Goal: Task Accomplishment & Management: Use online tool/utility

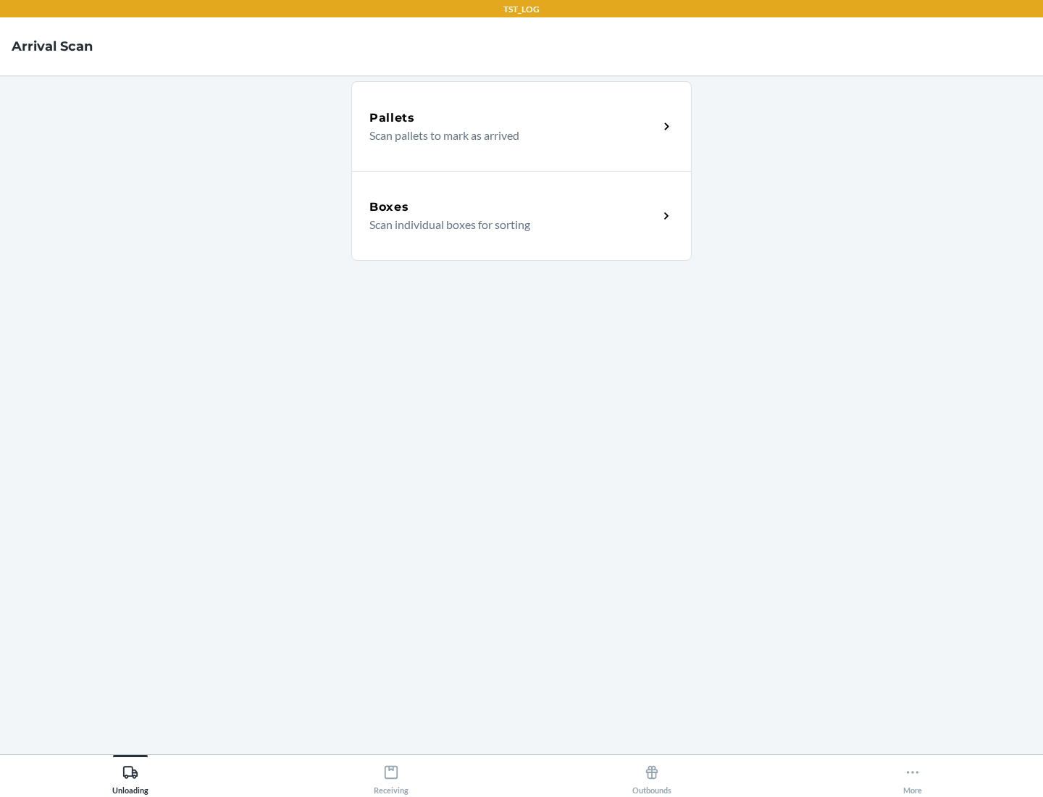
click at [513, 207] on div "Boxes" at bounding box center [513, 206] width 289 height 17
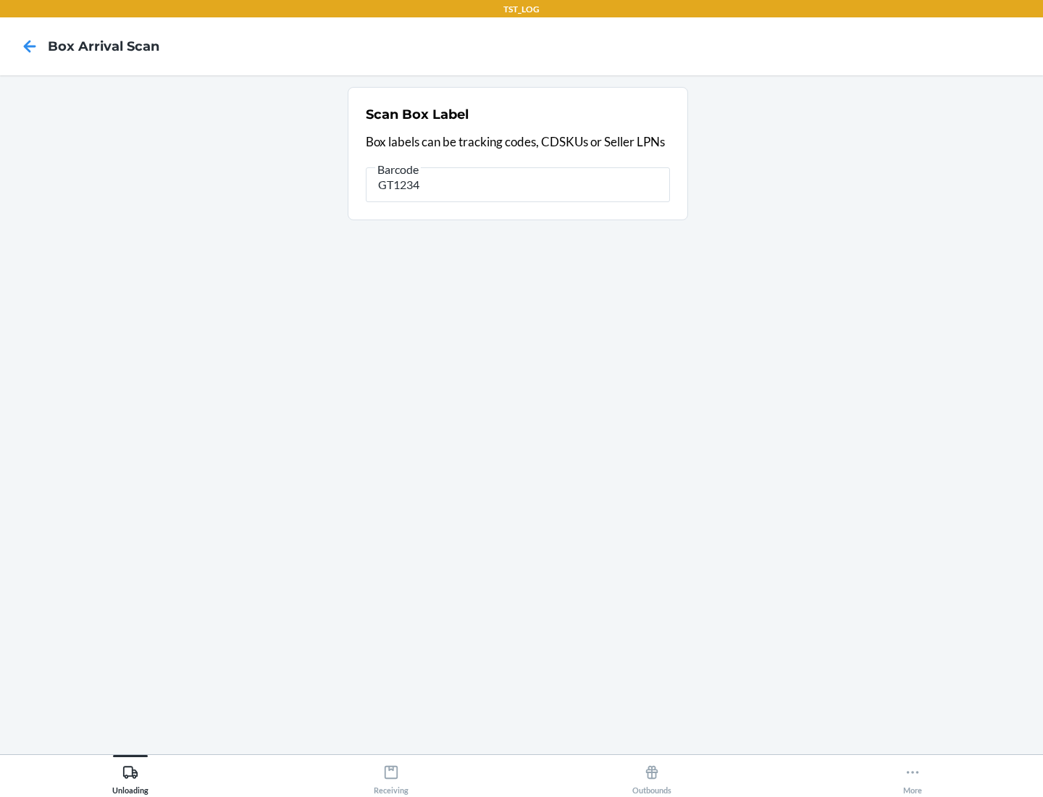
type input "GT1234"
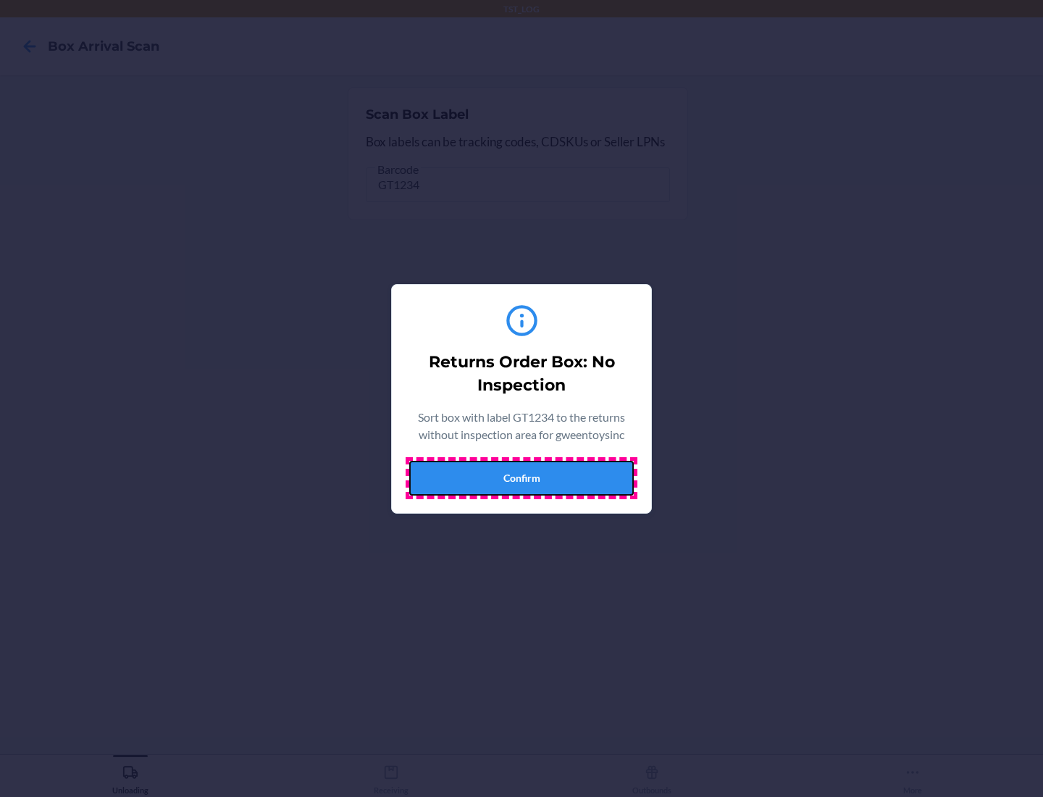
click at [521, 477] on button "Confirm" at bounding box center [521, 478] width 225 height 35
